Goal: Find specific page/section

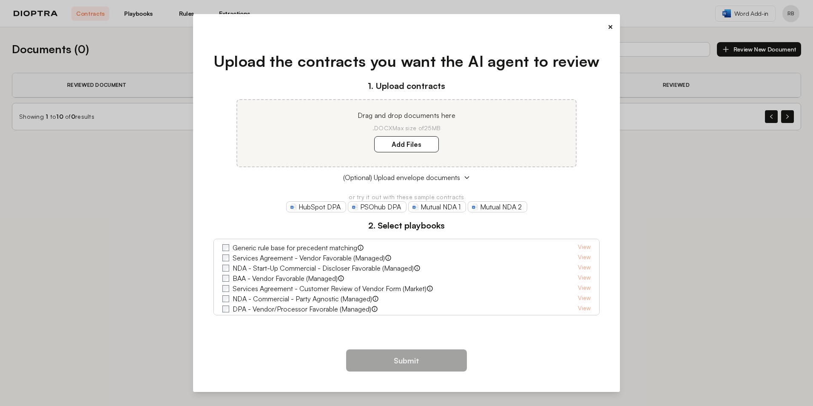
click at [609, 28] on button "×" at bounding box center [611, 27] width 6 height 12
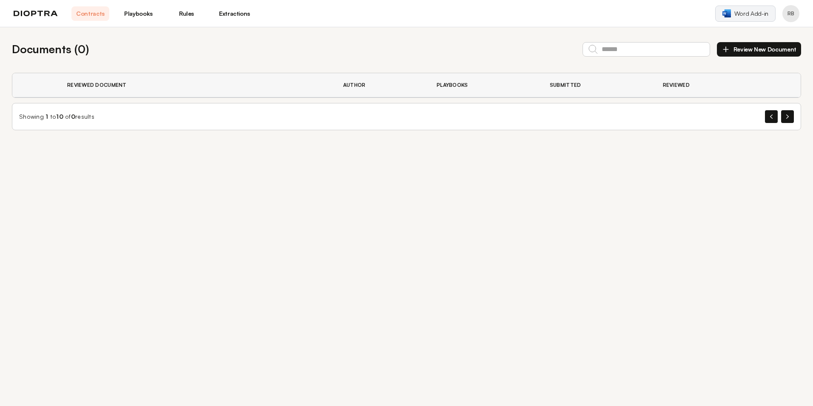
click at [738, 13] on span "Word Add-in" at bounding box center [752, 13] width 34 height 9
click at [796, 11] on button "Profile menu" at bounding box center [791, 13] width 17 height 17
